Goal: Information Seeking & Learning: Learn about a topic

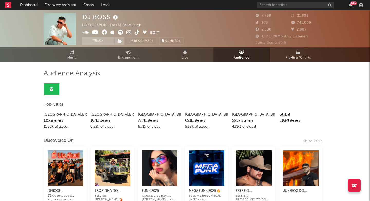
click at [280, 9] on div "99 +" at bounding box center [311, 5] width 108 height 10
click at [278, 5] on input "text" at bounding box center [295, 5] width 77 height 6
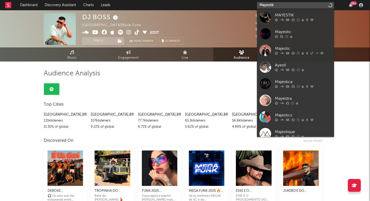
type input "Mayestik"
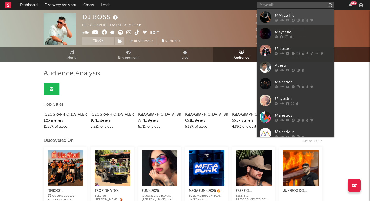
drag, startPoint x: 278, startPoint y: 5, endPoint x: 287, endPoint y: 13, distance: 11.9
click at [287, 13] on div "MAYESTIK" at bounding box center [303, 15] width 57 height 6
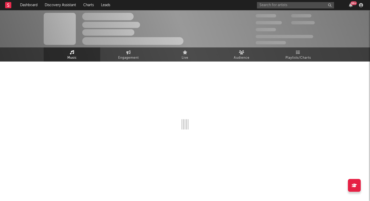
select select "6m"
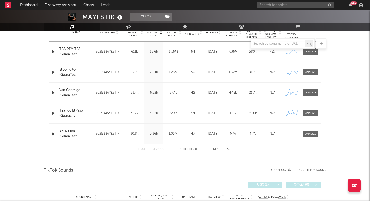
scroll to position [189, 0]
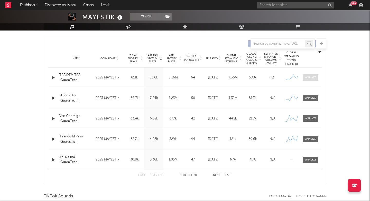
click at [314, 78] on div at bounding box center [310, 78] width 11 height 4
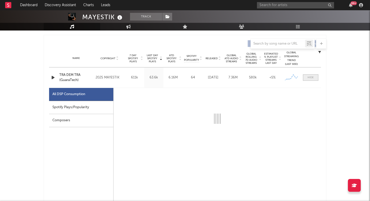
scroll to position [211, 0]
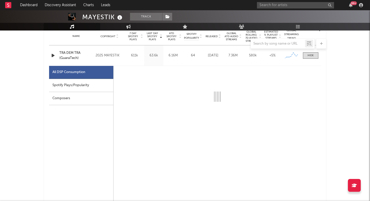
select select "6m"
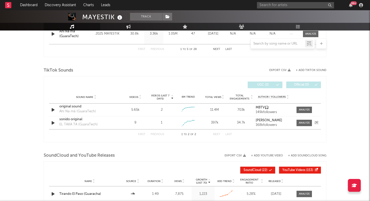
scroll to position [566, 0]
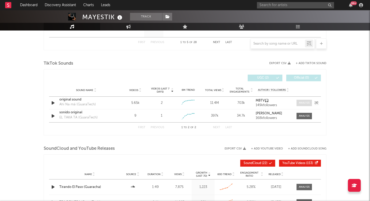
click at [300, 104] on div at bounding box center [304, 103] width 11 height 4
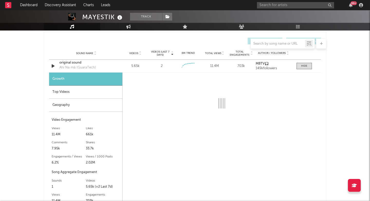
select select "1w"
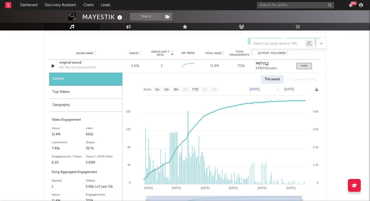
scroll to position [603, 0]
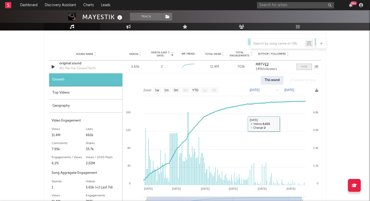
click at [303, 67] on div at bounding box center [304, 67] width 6 height 4
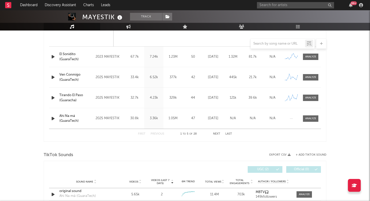
scroll to position [608, 0]
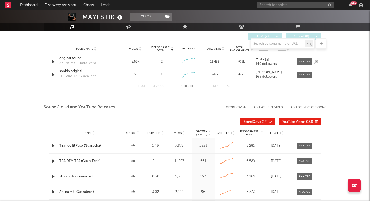
click at [74, 60] on div "original sound" at bounding box center [86, 58] width 54 height 5
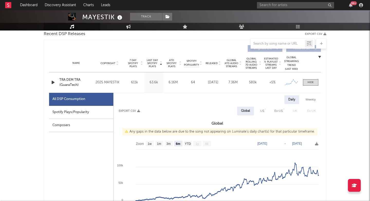
scroll to position [258, 0]
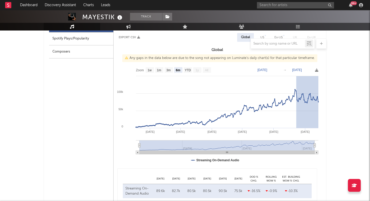
drag, startPoint x: 296, startPoint y: 121, endPoint x: 331, endPoint y: 114, distance: 35.2
click at [331, 114] on div "MAYESTIK Track Mexico | House Edit Track Benchmark Summary 7,717 508 1,590 148 …" at bounding box center [185, 184] width 370 height 865
type input "[DATE]"
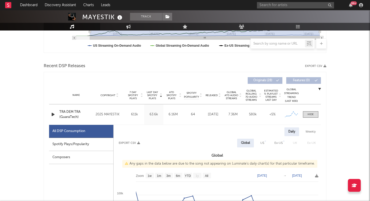
scroll to position [152, 0]
click at [88, 146] on div "Spotify Plays/Popularity" at bounding box center [81, 145] width 64 height 13
select select "1w"
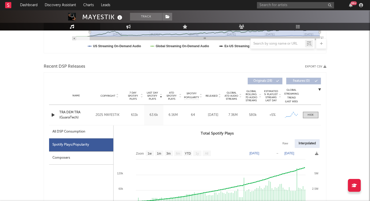
click at [87, 131] on div "All DSP Consumption" at bounding box center [81, 132] width 64 height 13
select select "6m"
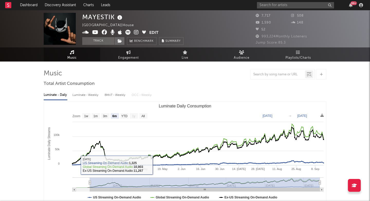
scroll to position [0, 0]
